Goal: Information Seeking & Learning: Learn about a topic

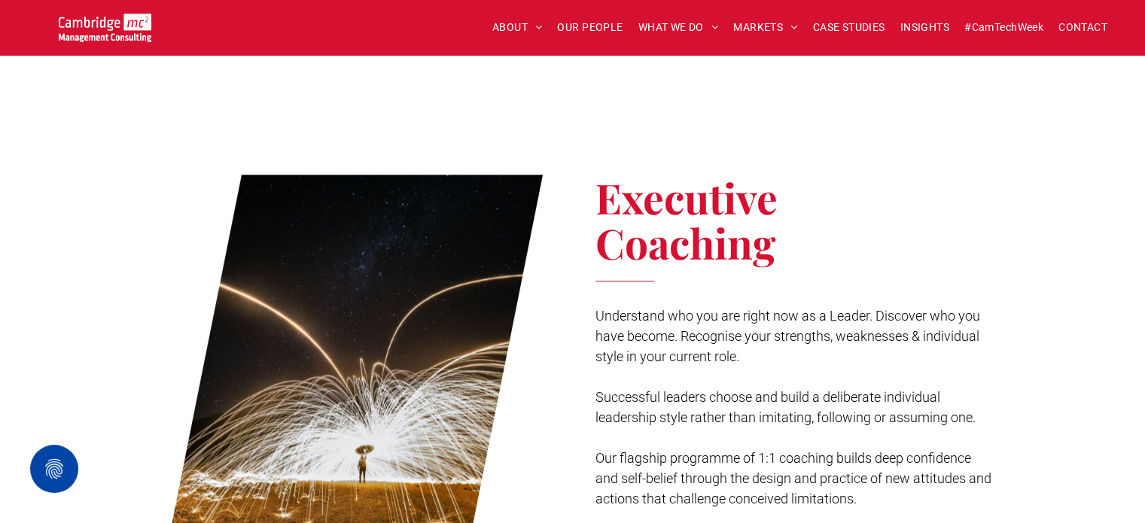
scroll to position [1732, 0]
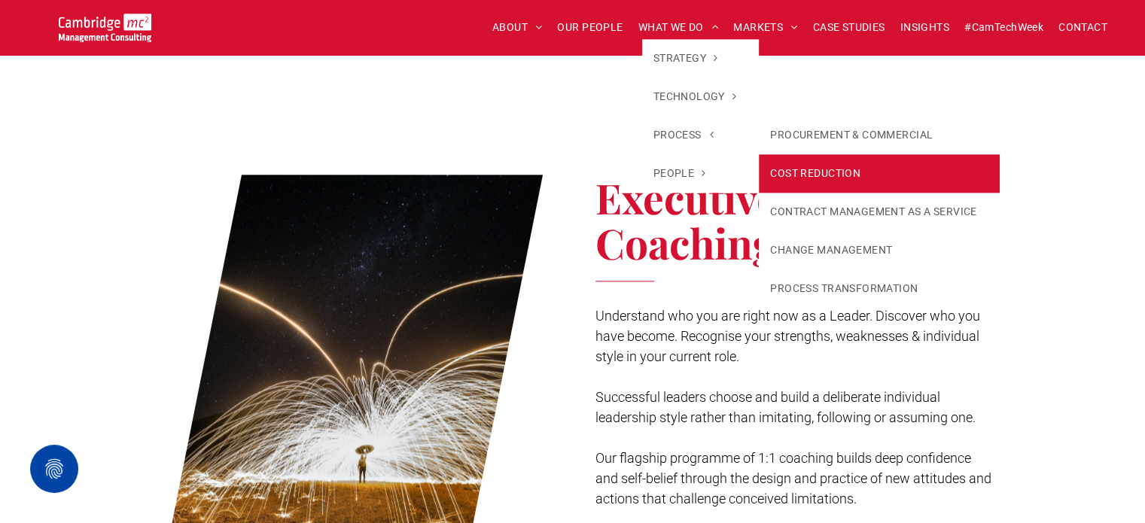
click at [811, 183] on link "COST REDUCTION" at bounding box center [879, 173] width 240 height 38
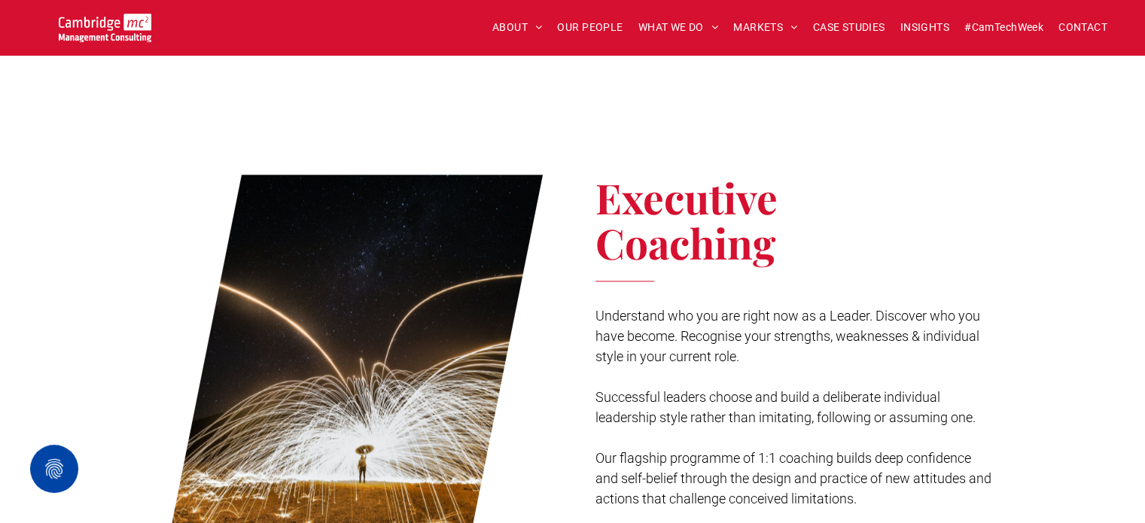
scroll to position [1781, 0]
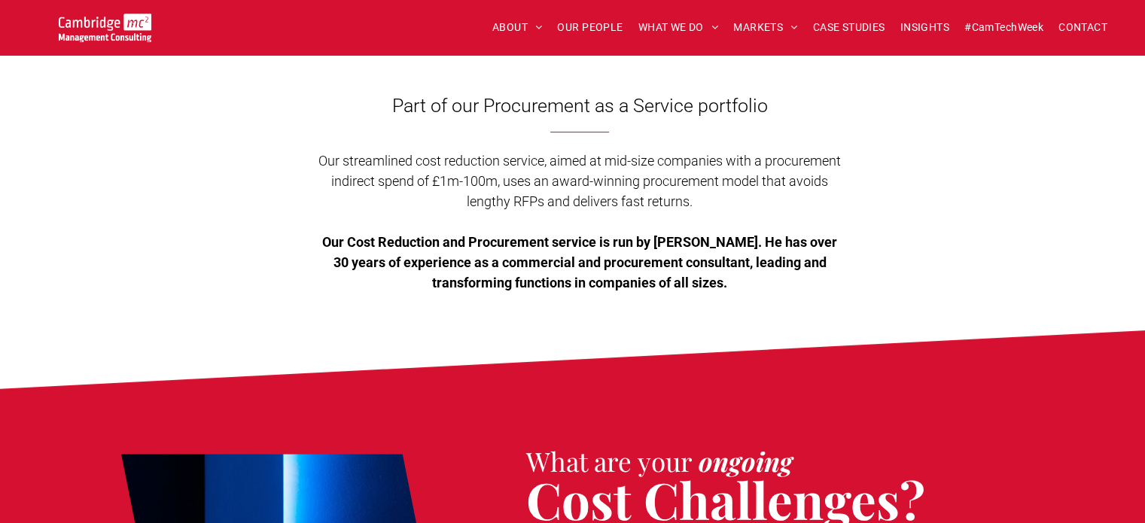
scroll to position [301, 0]
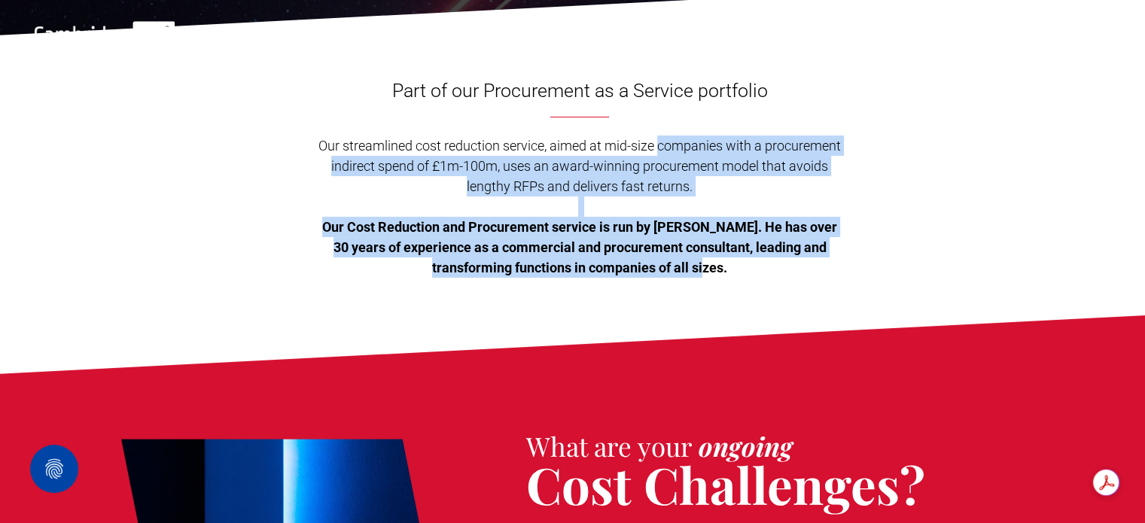
drag, startPoint x: 660, startPoint y: 138, endPoint x: 720, endPoint y: 273, distance: 148.3
click at [720, 273] on div "Our streamlined cost reduction service, aimed at mid-size companies with a proc…" at bounding box center [579, 206] width 533 height 145
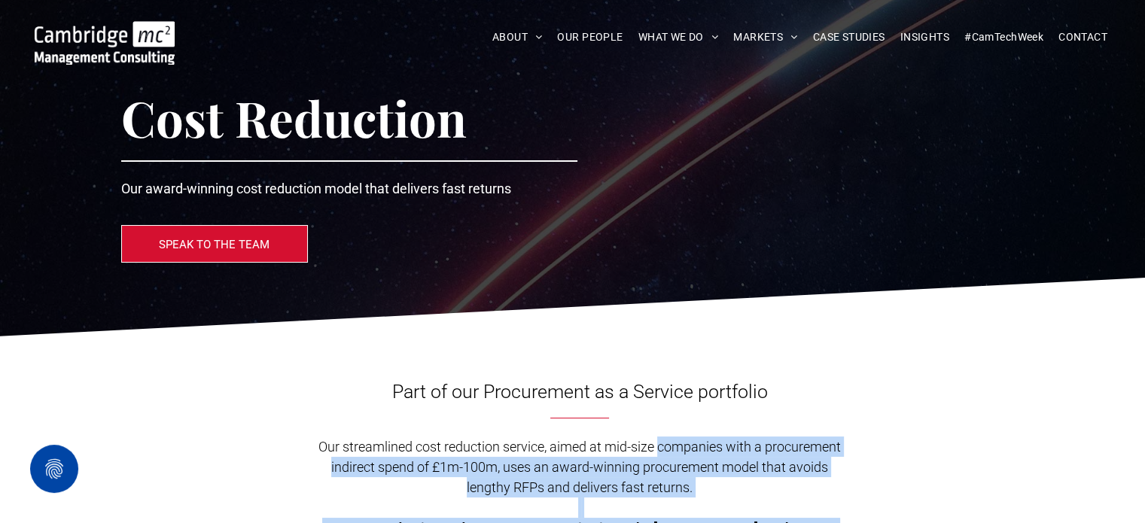
scroll to position [0, 0]
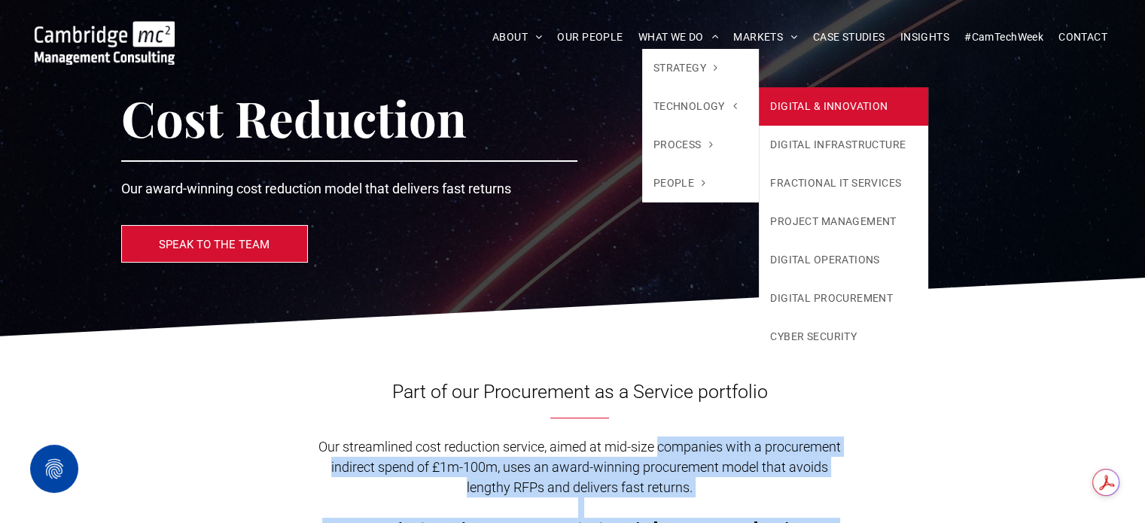
click at [852, 111] on link "DIGITAL & INNOVATION" at bounding box center [843, 106] width 169 height 38
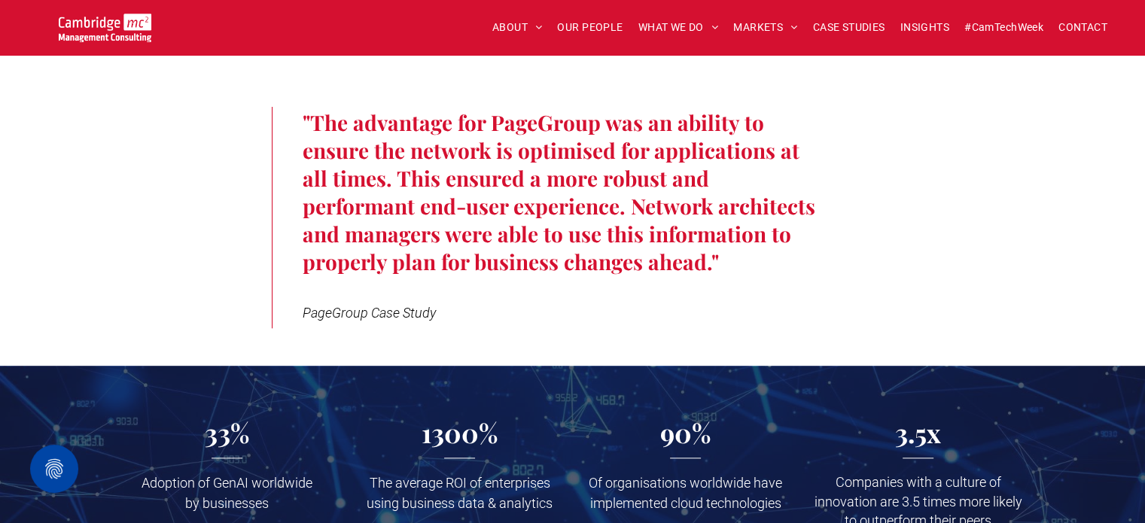
scroll to position [1582, 0]
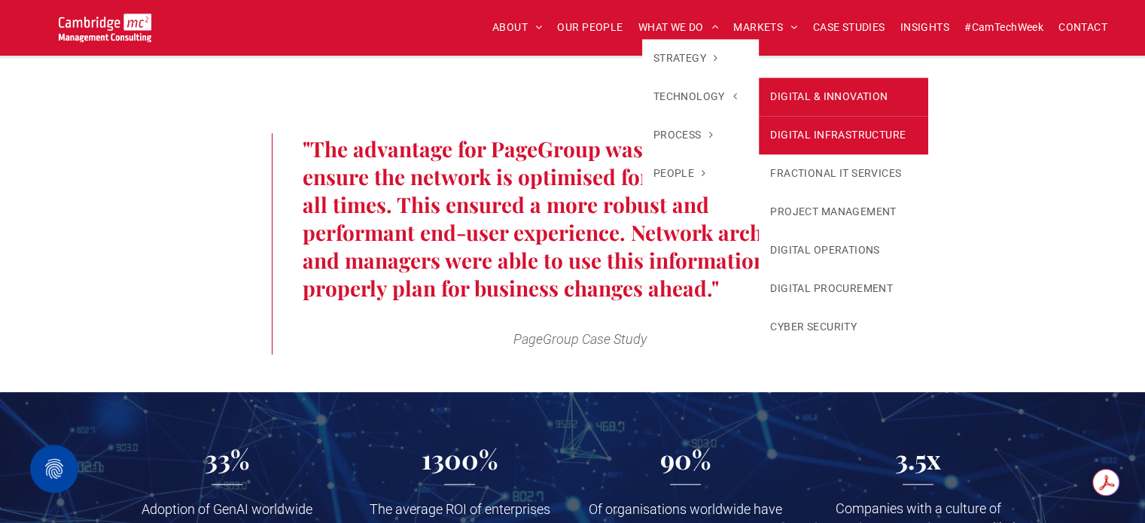
click at [843, 126] on link "DIGITAL INFRASTRUCTURE" at bounding box center [843, 135] width 169 height 38
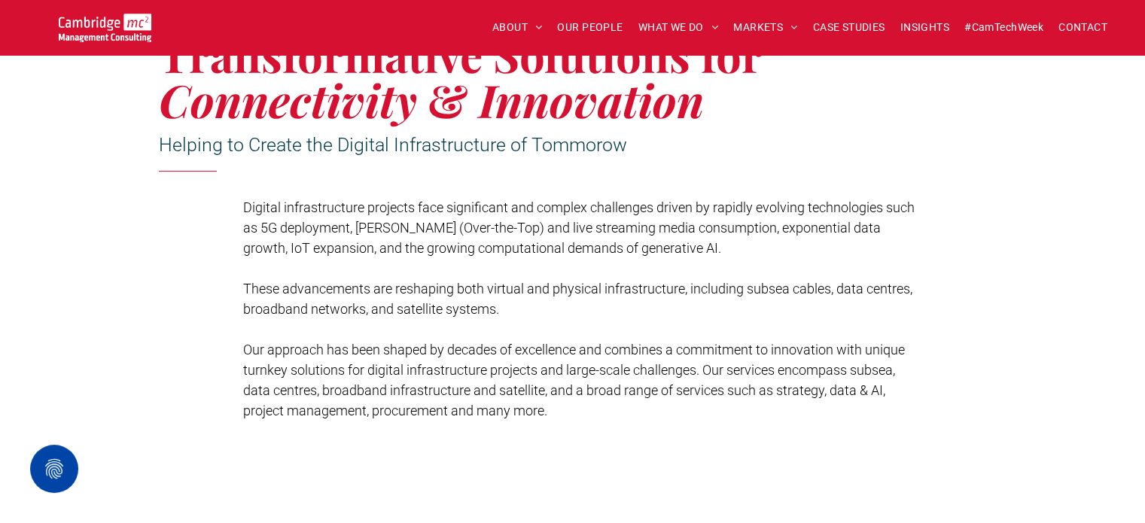
scroll to position [452, 0]
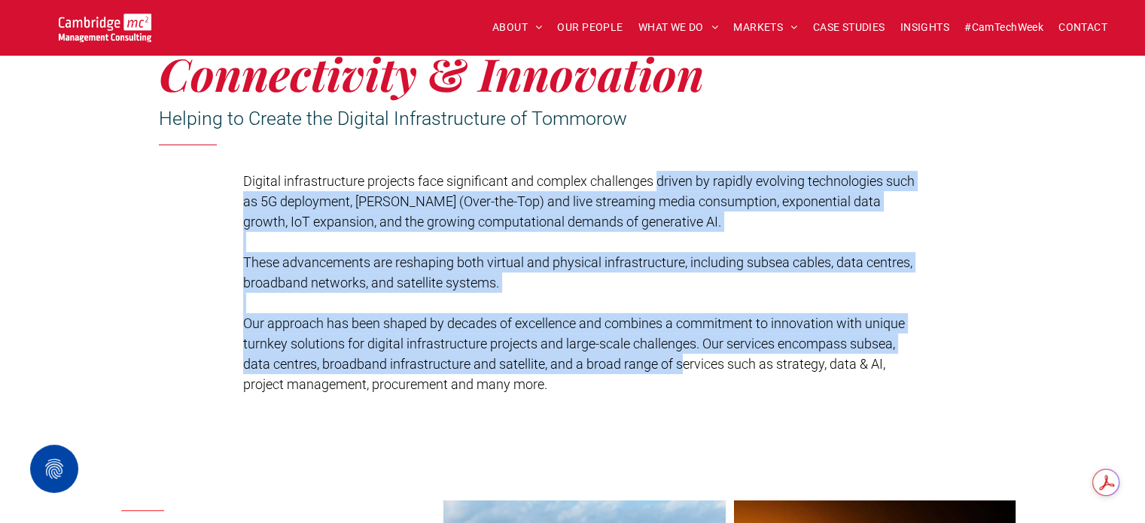
drag, startPoint x: 660, startPoint y: 182, endPoint x: 687, endPoint y: 370, distance: 189.4
click at [687, 370] on div "Digital infrastructure projects face significant and complex challenges driven …" at bounding box center [579, 282] width 673 height 227
click at [539, 194] on span "Digital infrastructure projects face significant and complex challenges driven …" at bounding box center [579, 201] width 672 height 56
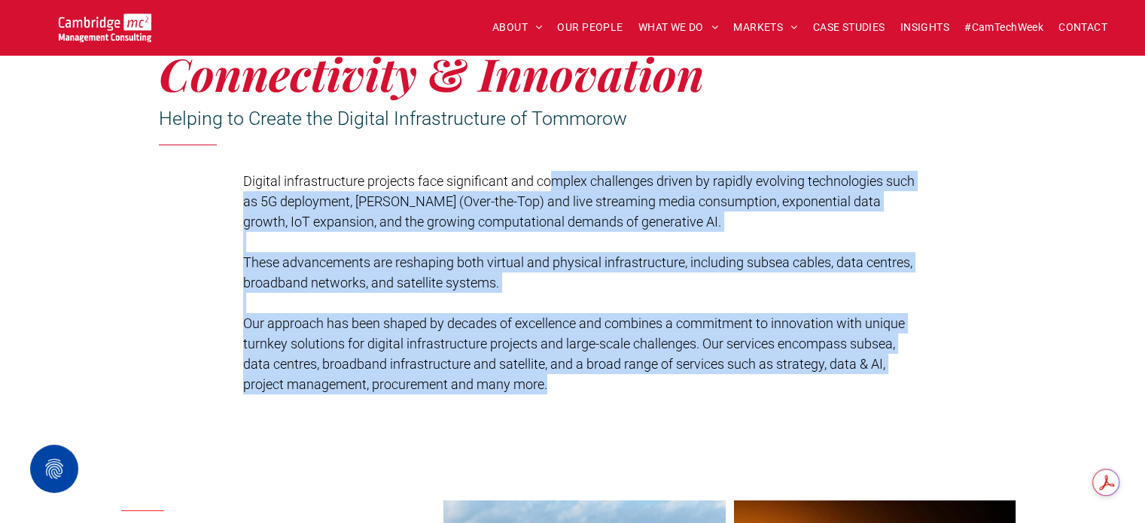
drag, startPoint x: 553, startPoint y: 160, endPoint x: 584, endPoint y: 402, distance: 244.6
click at [591, 404] on div "Transformative Solutions for Connectivity & Innovation Helping to Create the Di…" at bounding box center [572, 199] width 1145 height 466
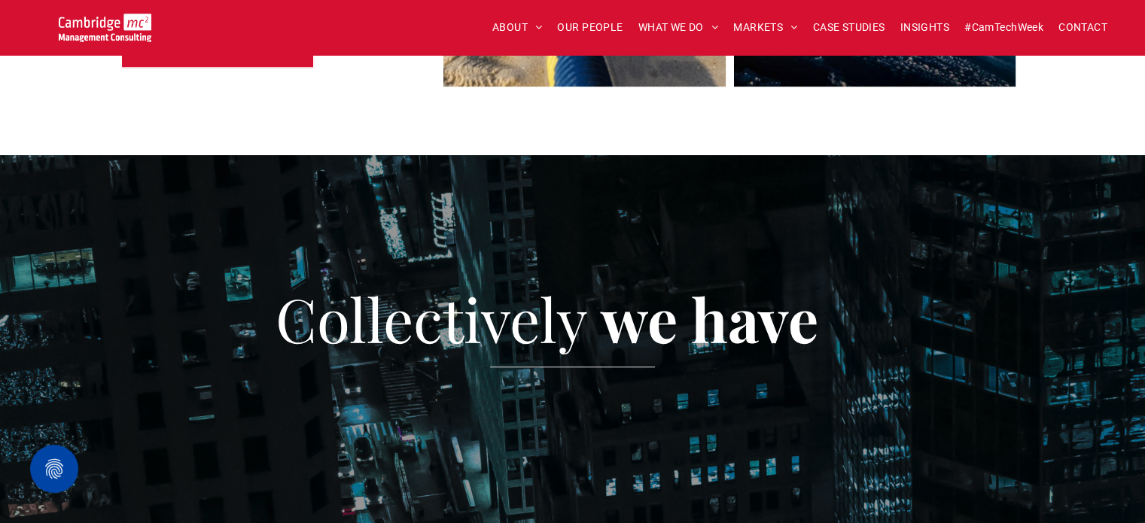
scroll to position [1431, 0]
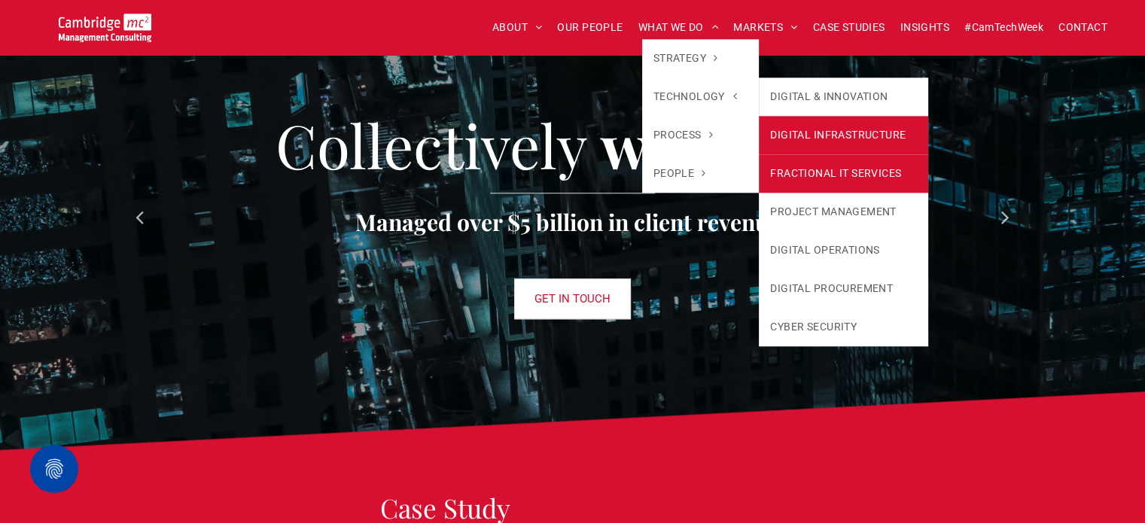
click at [809, 177] on link "FRACTIONAL IT SERVICES" at bounding box center [843, 173] width 169 height 38
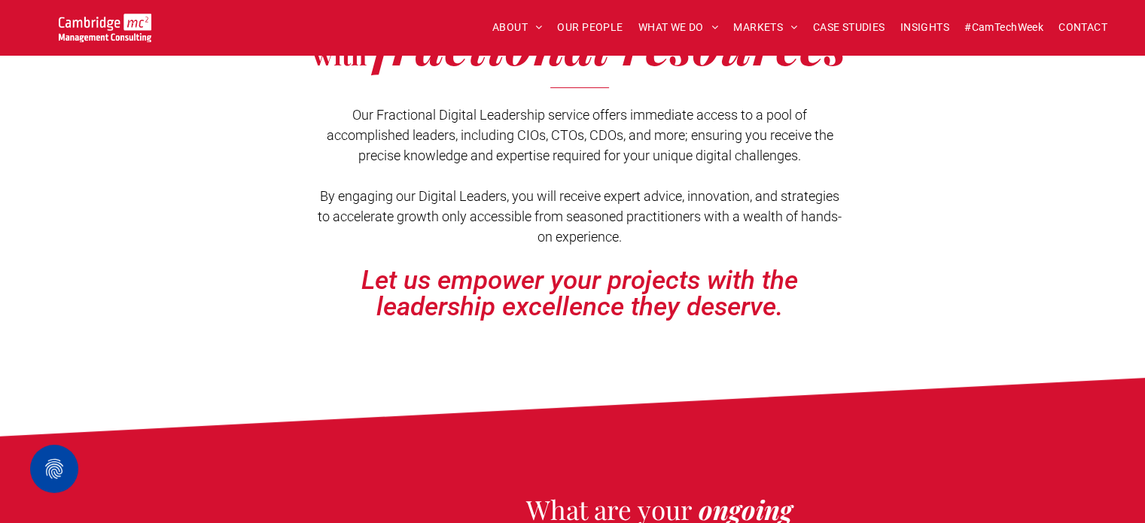
scroll to position [452, 0]
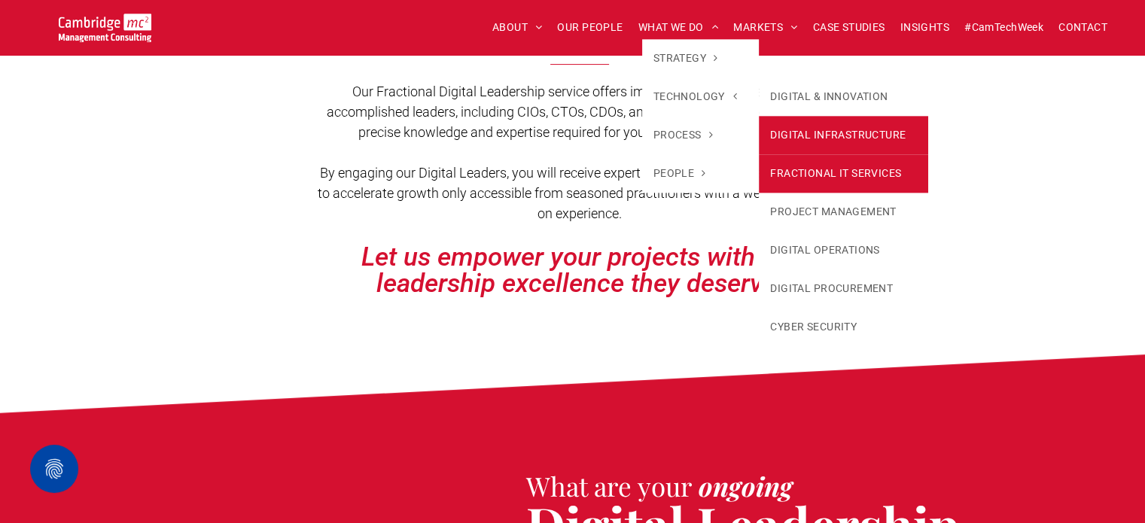
click at [801, 136] on link "DIGITAL INFRASTRUCTURE" at bounding box center [843, 135] width 169 height 38
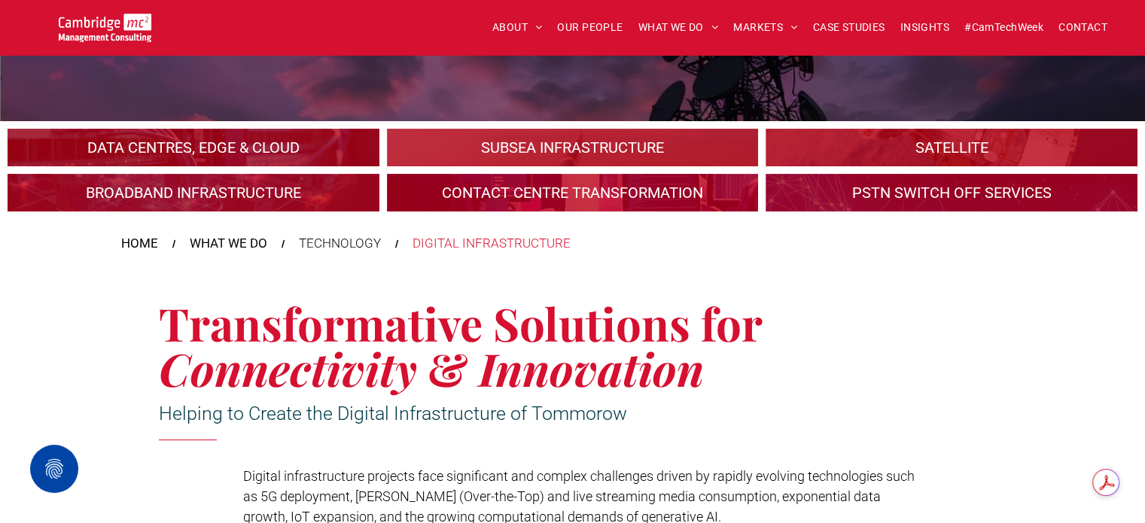
scroll to position [151, 0]
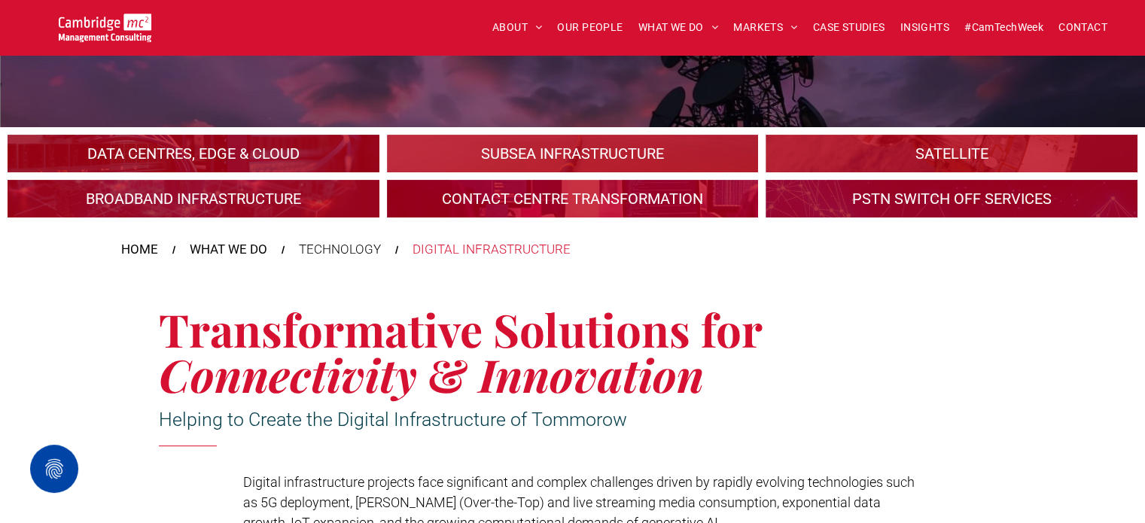
click at [226, 149] on link "An industrial plant" at bounding box center [193, 154] width 394 height 40
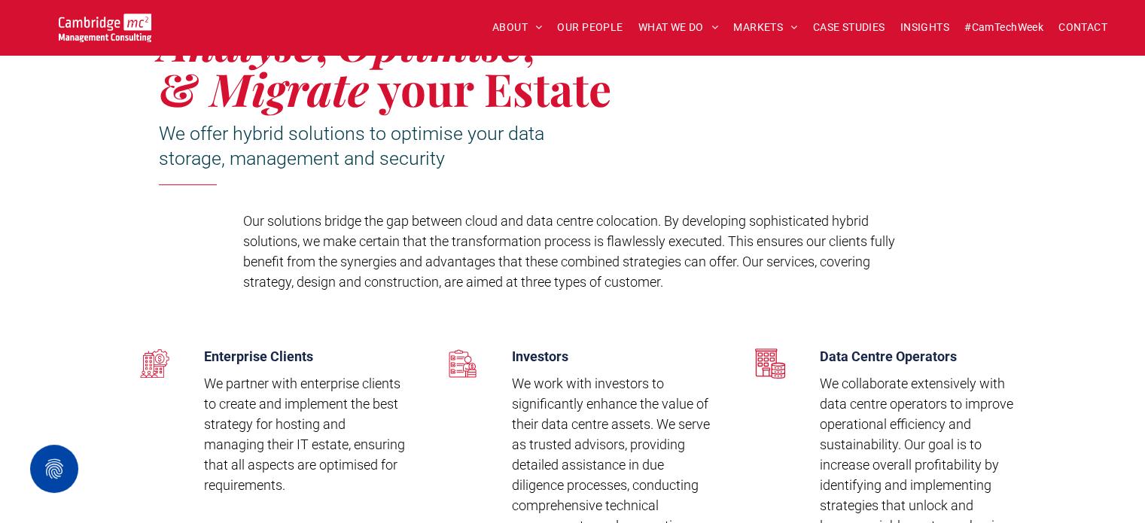
scroll to position [226, 0]
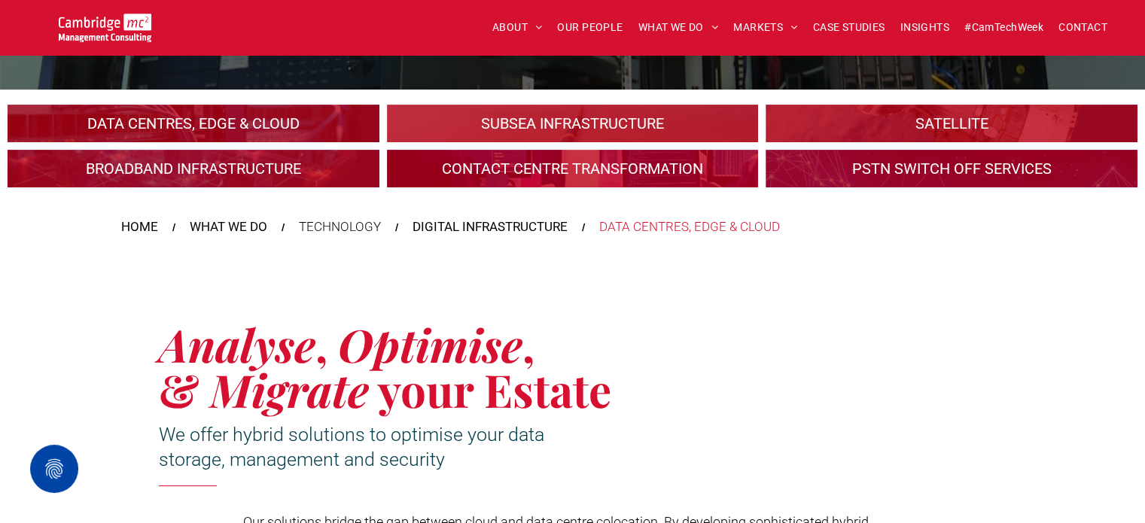
click at [557, 123] on link at bounding box center [573, 124] width 394 height 40
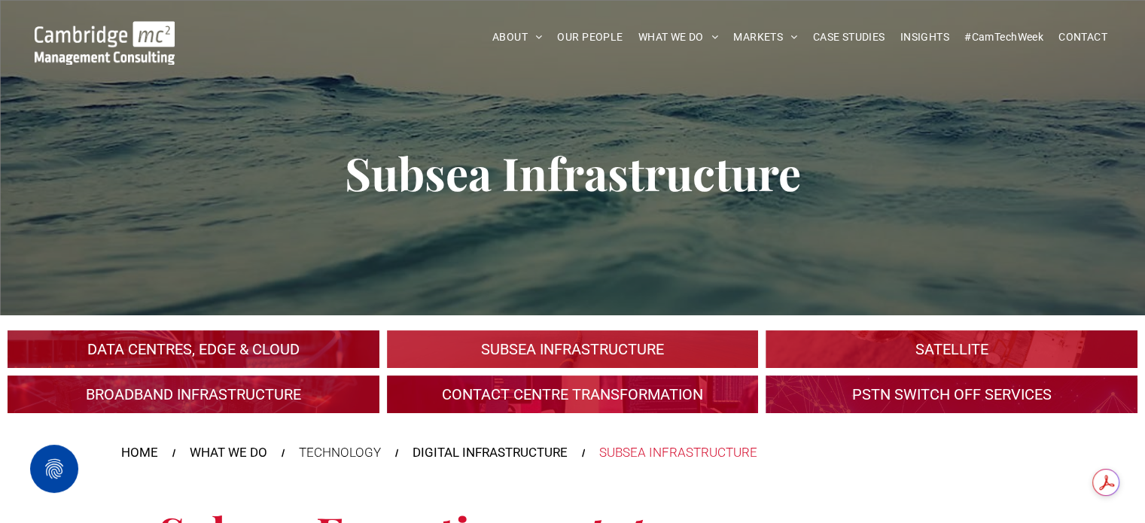
click at [965, 347] on link "A large mall with arched glass roof" at bounding box center [952, 350] width 394 height 40
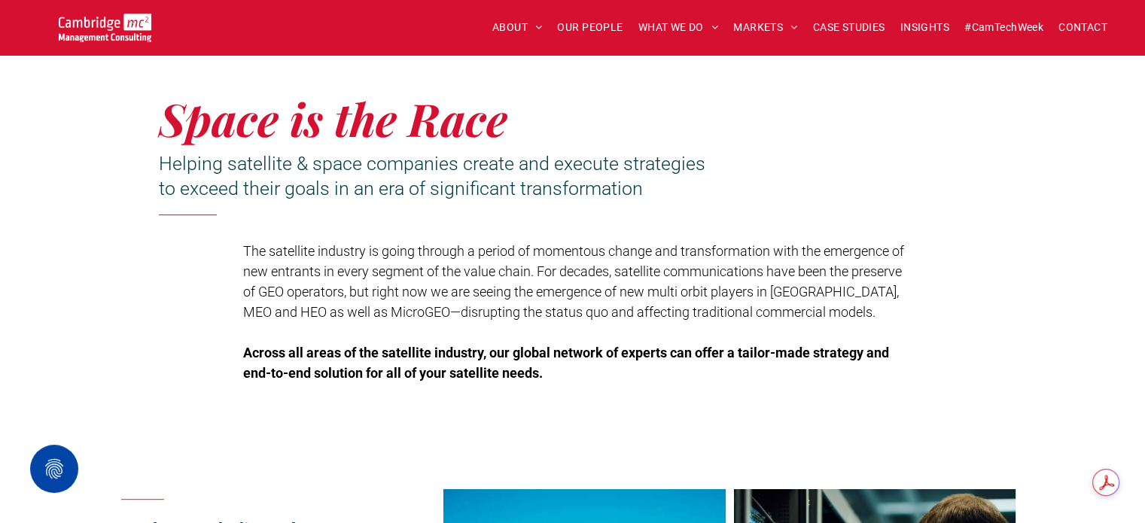
scroll to position [75, 0]
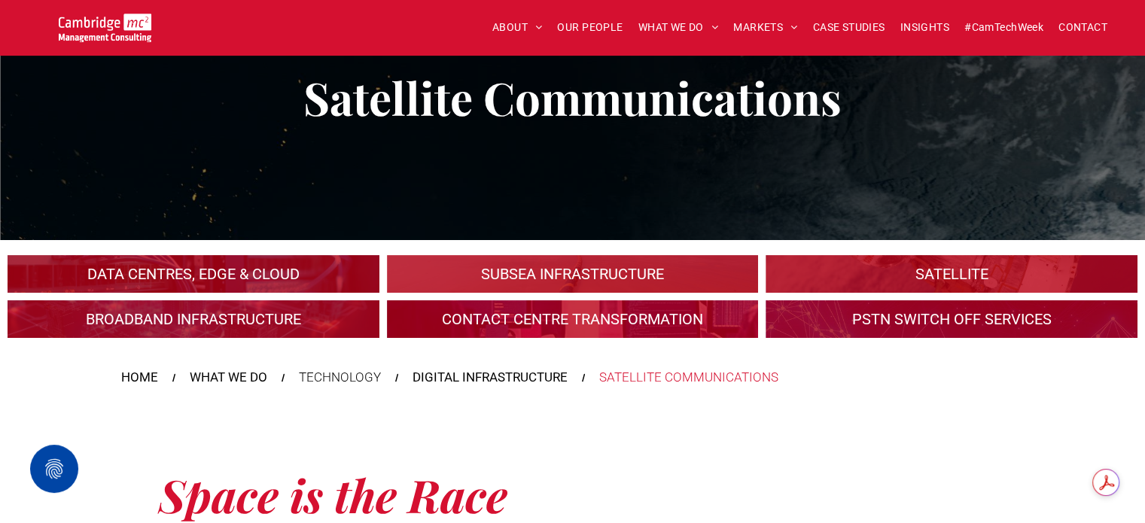
click at [253, 316] on link "A crowd in silhouette at sunset, on a rise or lookout point" at bounding box center [193, 320] width 394 height 40
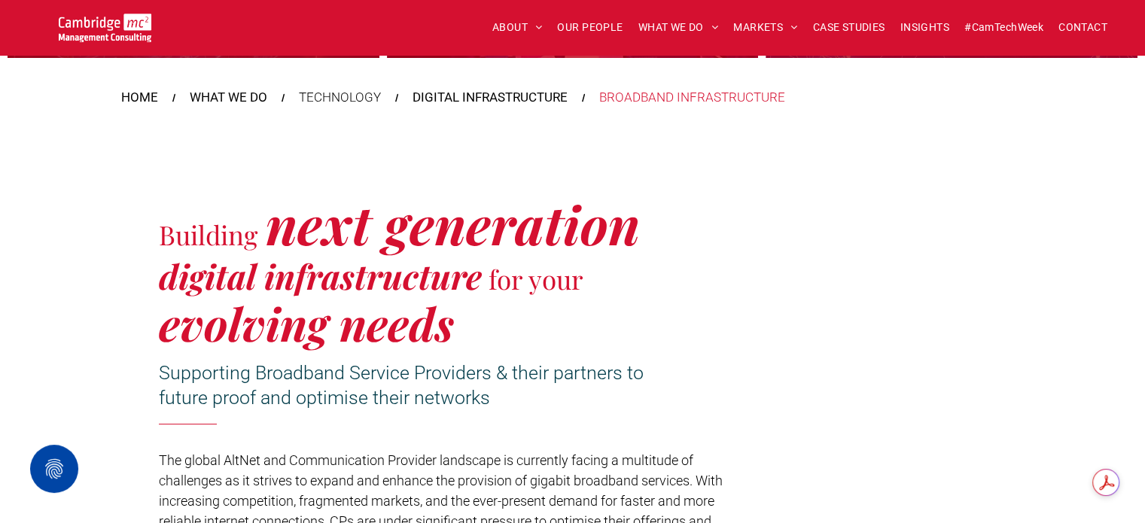
scroll to position [151, 0]
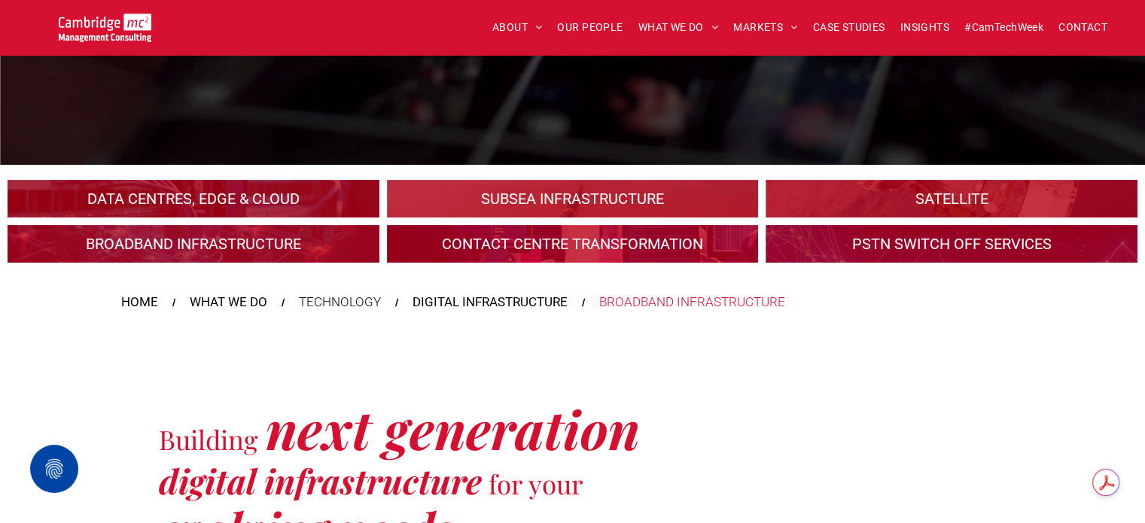
click at [877, 246] on link at bounding box center [952, 244] width 394 height 40
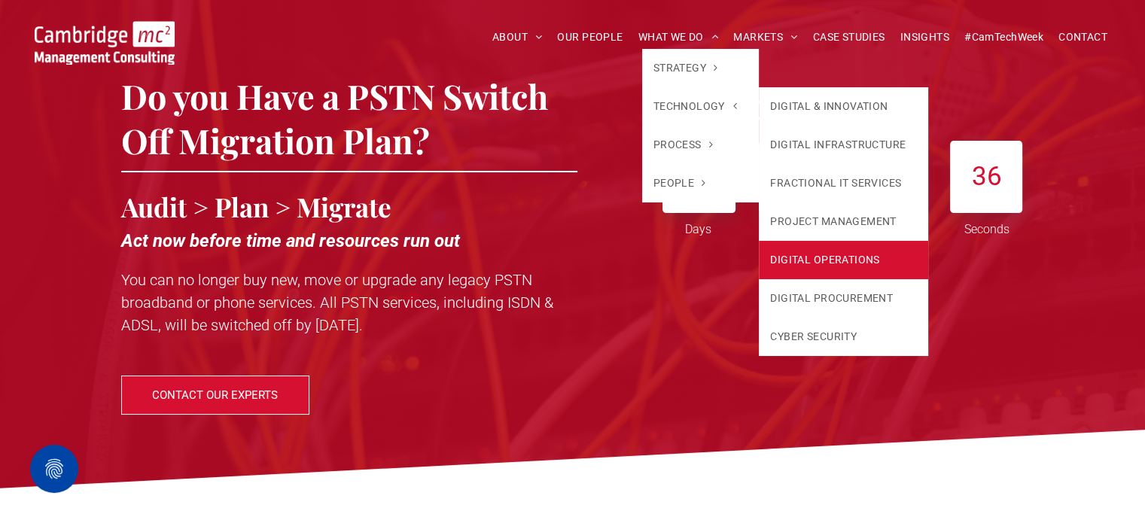
click at [804, 270] on link "DIGITAL OPERATIONS" at bounding box center [843, 260] width 169 height 38
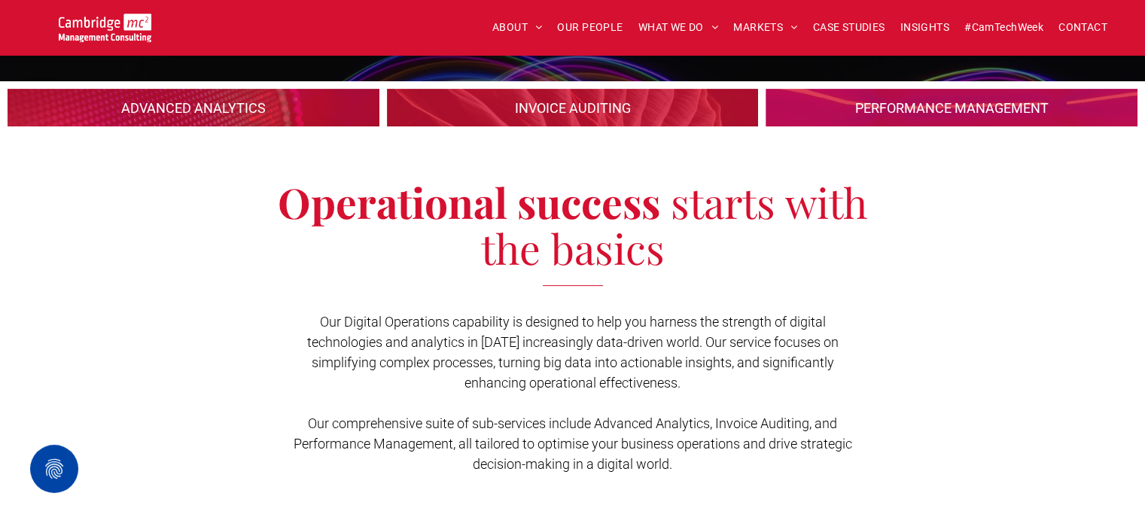
scroll to position [301, 0]
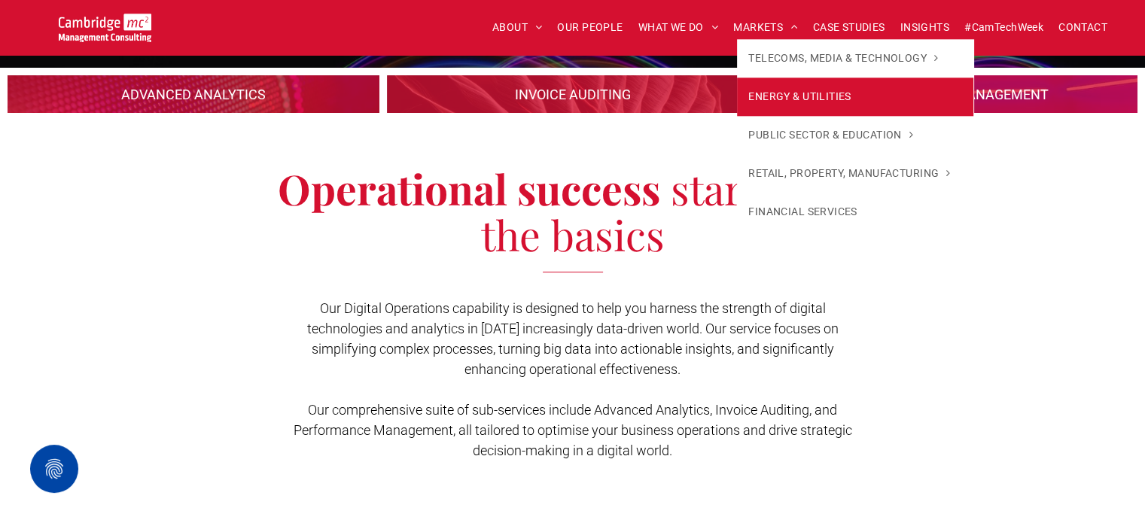
click at [783, 95] on span "ENERGY & UTILITIES" at bounding box center [800, 97] width 103 height 16
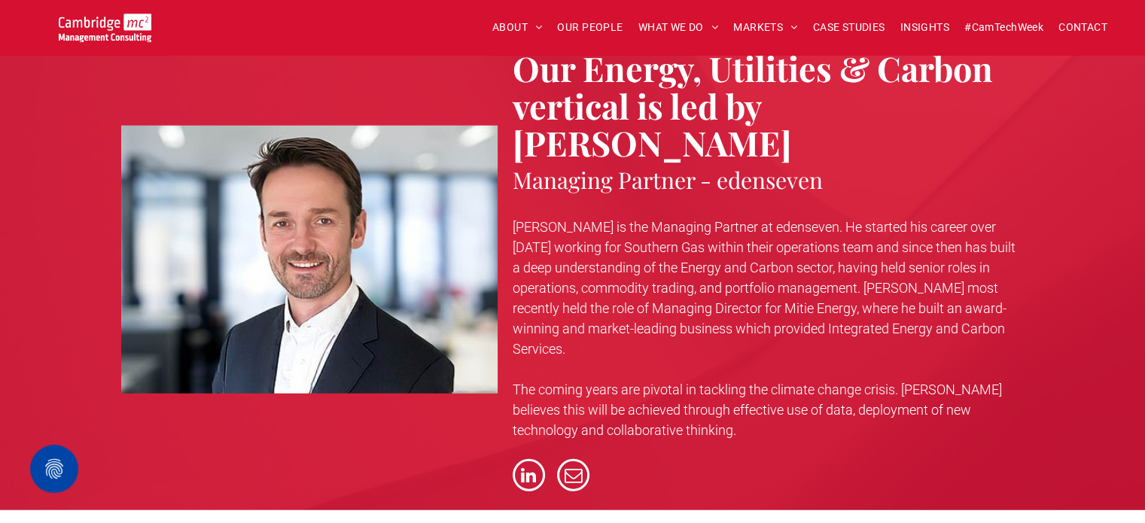
scroll to position [3841, 0]
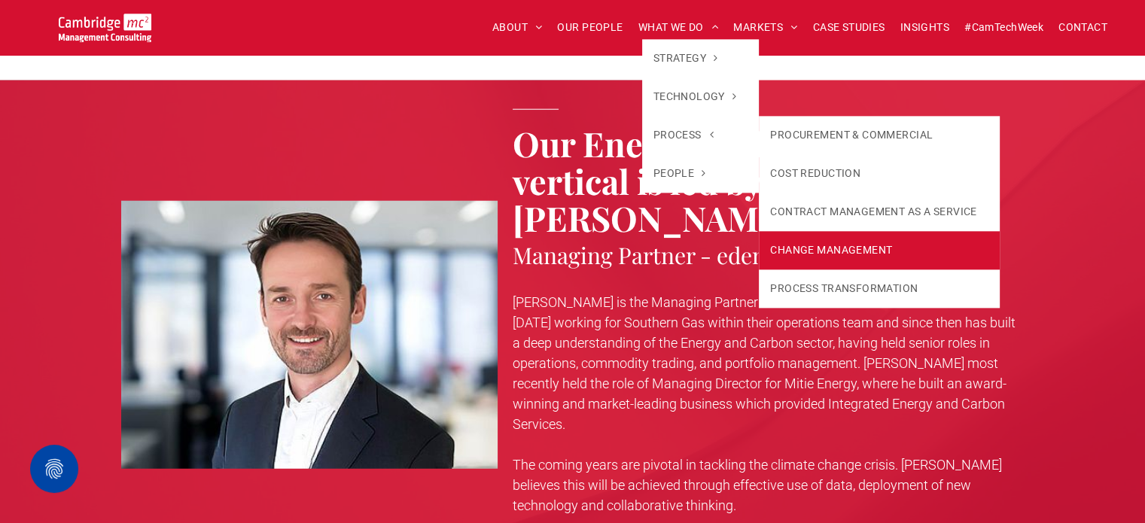
click at [797, 258] on link "CHANGE MANAGEMENT" at bounding box center [879, 250] width 240 height 38
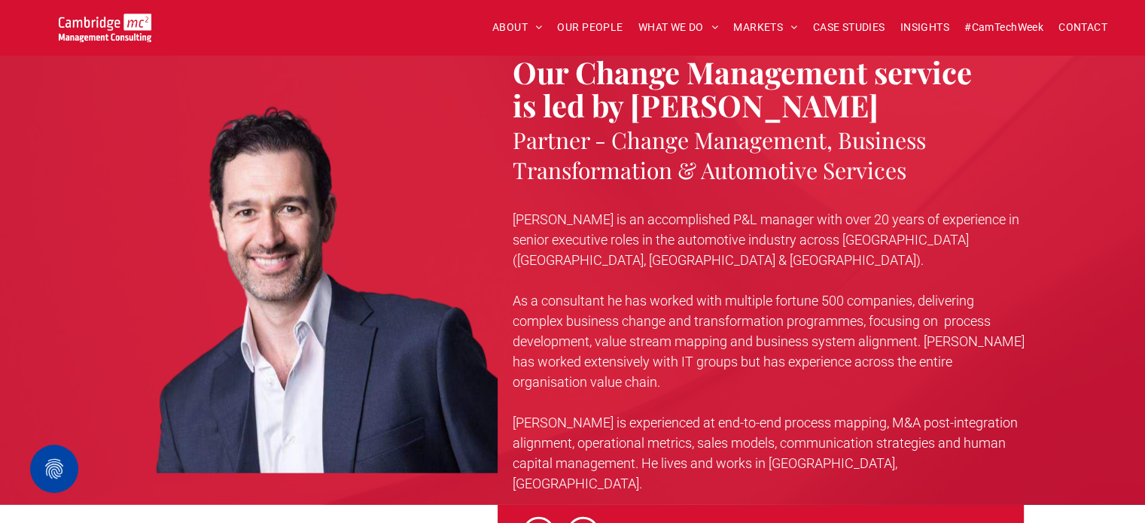
scroll to position [3088, 0]
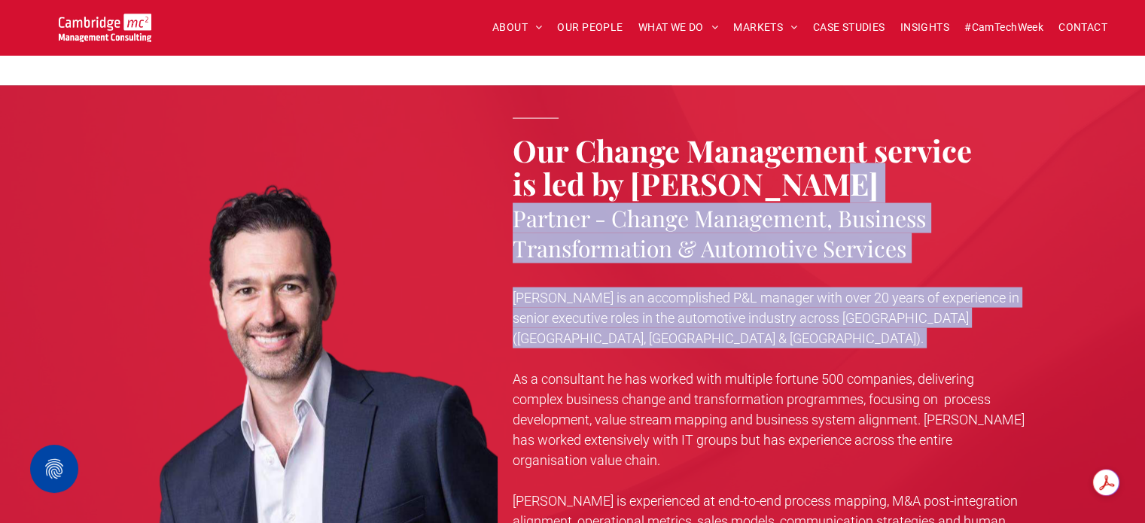
drag, startPoint x: 789, startPoint y: 198, endPoint x: 782, endPoint y: 331, distance: 133.5
click at [782, 331] on div "Our Change Management service is led by [PERSON_NAME] Partner - Change Manageme…" at bounding box center [761, 336] width 527 height 495
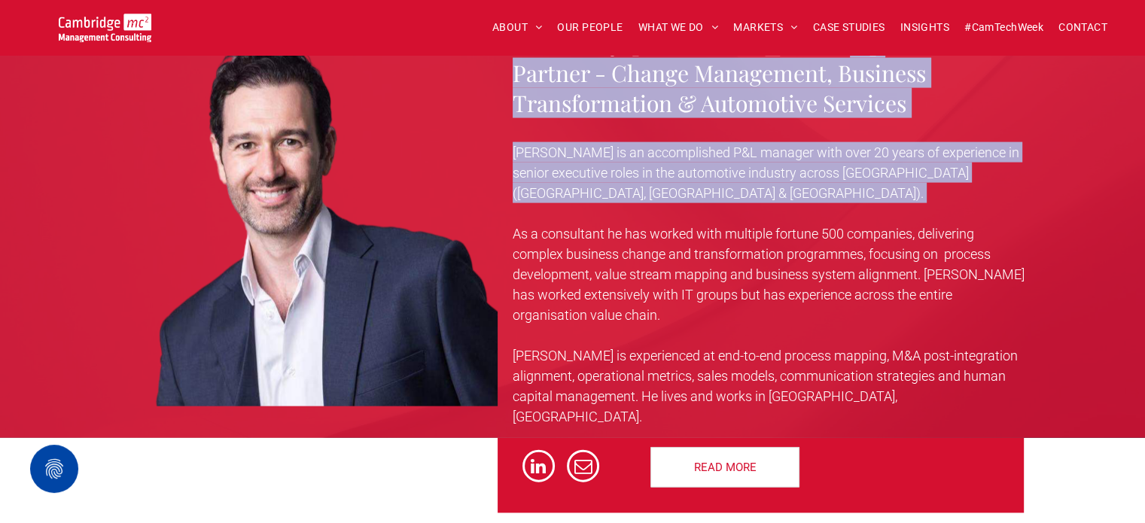
scroll to position [3238, 0]
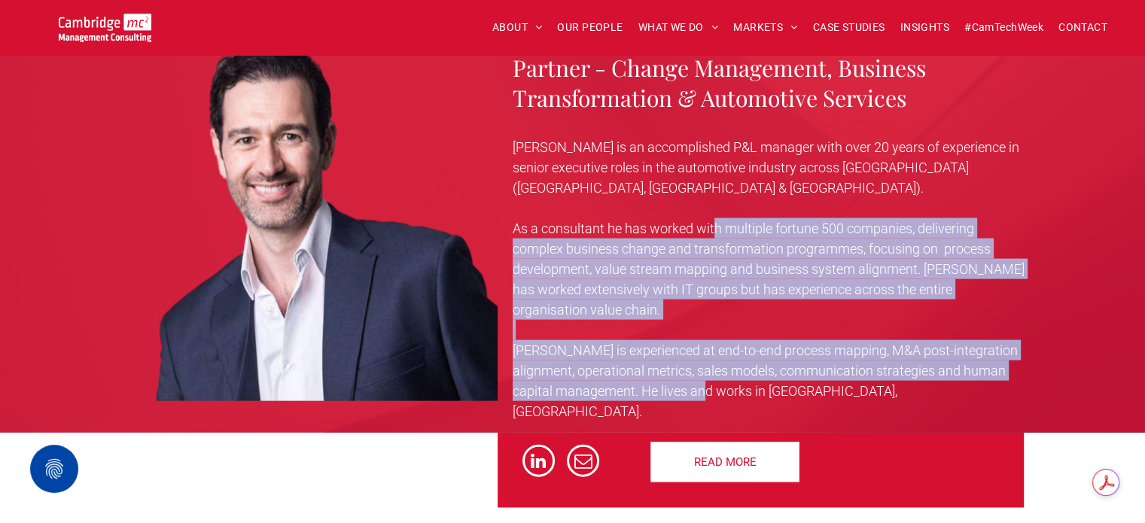
drag, startPoint x: 714, startPoint y: 213, endPoint x: 720, endPoint y: 365, distance: 152.2
click at [720, 365] on div "Dan is an accomplished P&L manager with over 20 years of experience in senior e…" at bounding box center [769, 279] width 512 height 292
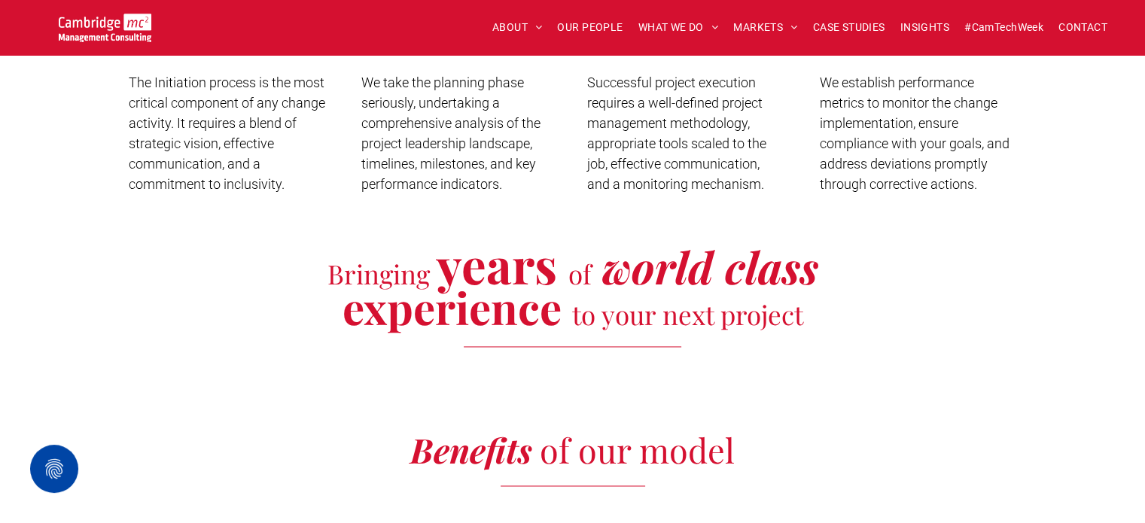
scroll to position [1958, 0]
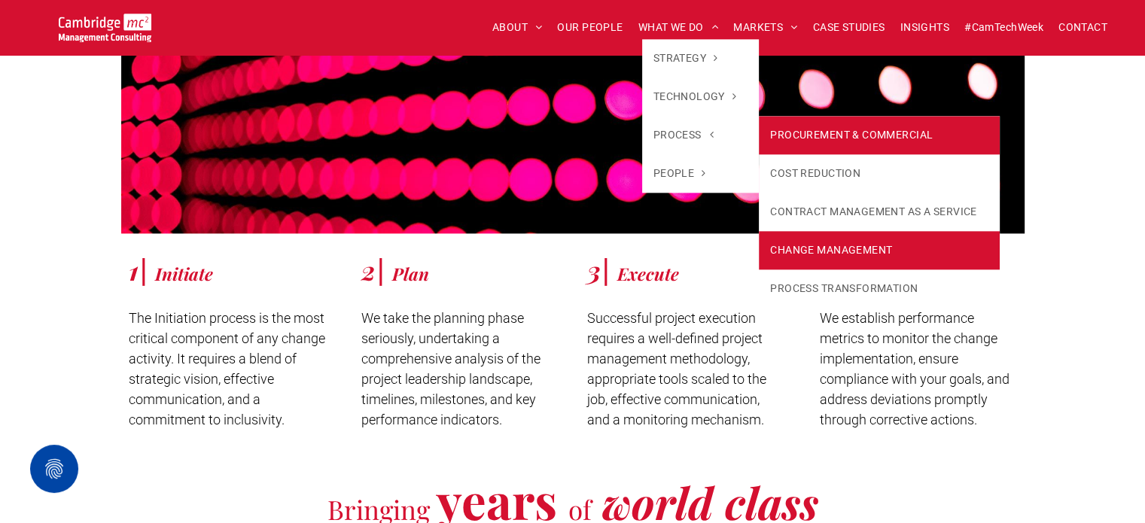
click at [807, 145] on link "PROCUREMENT & COMMERCIAL" at bounding box center [879, 135] width 240 height 38
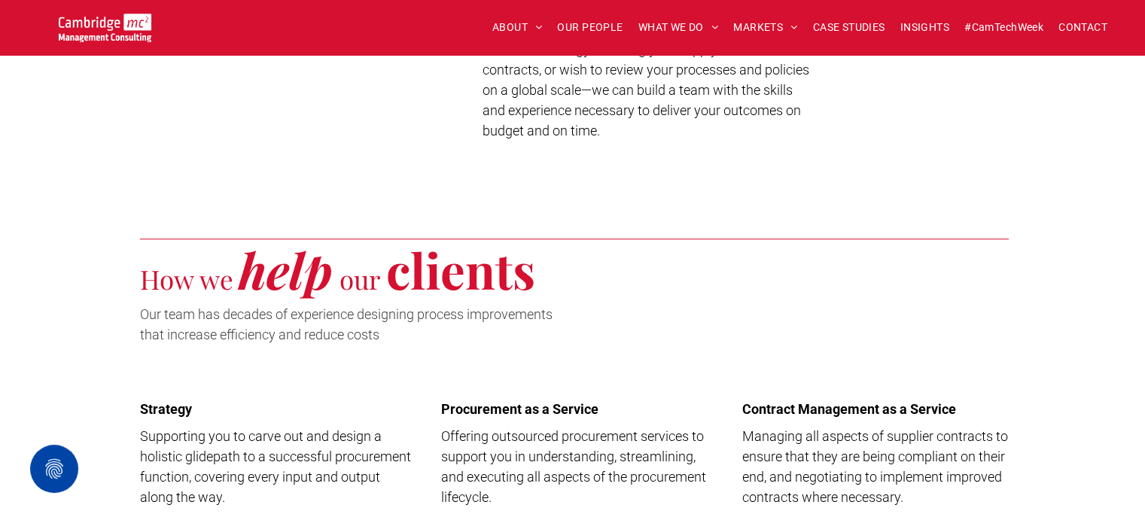
scroll to position [1205, 0]
